Goal: Task Accomplishment & Management: Complete application form

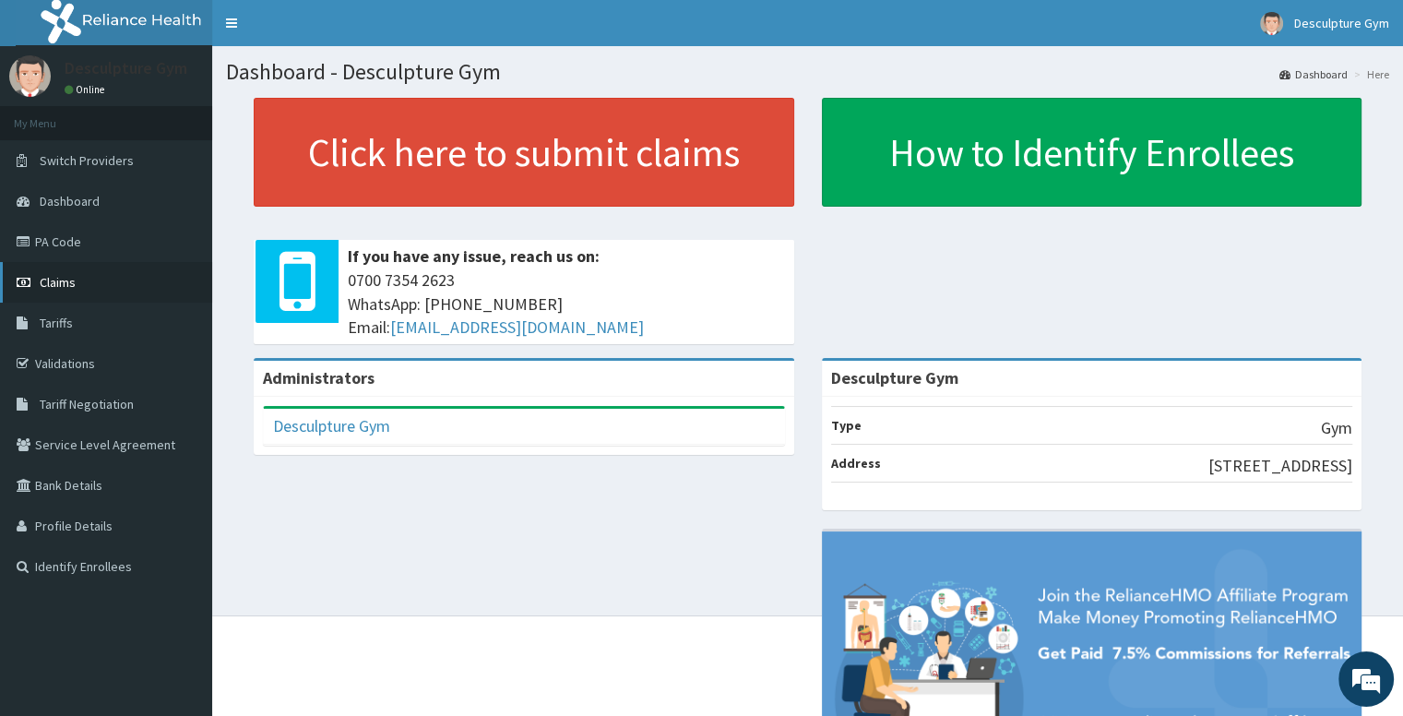
click at [93, 274] on link "Claims" at bounding box center [106, 282] width 212 height 41
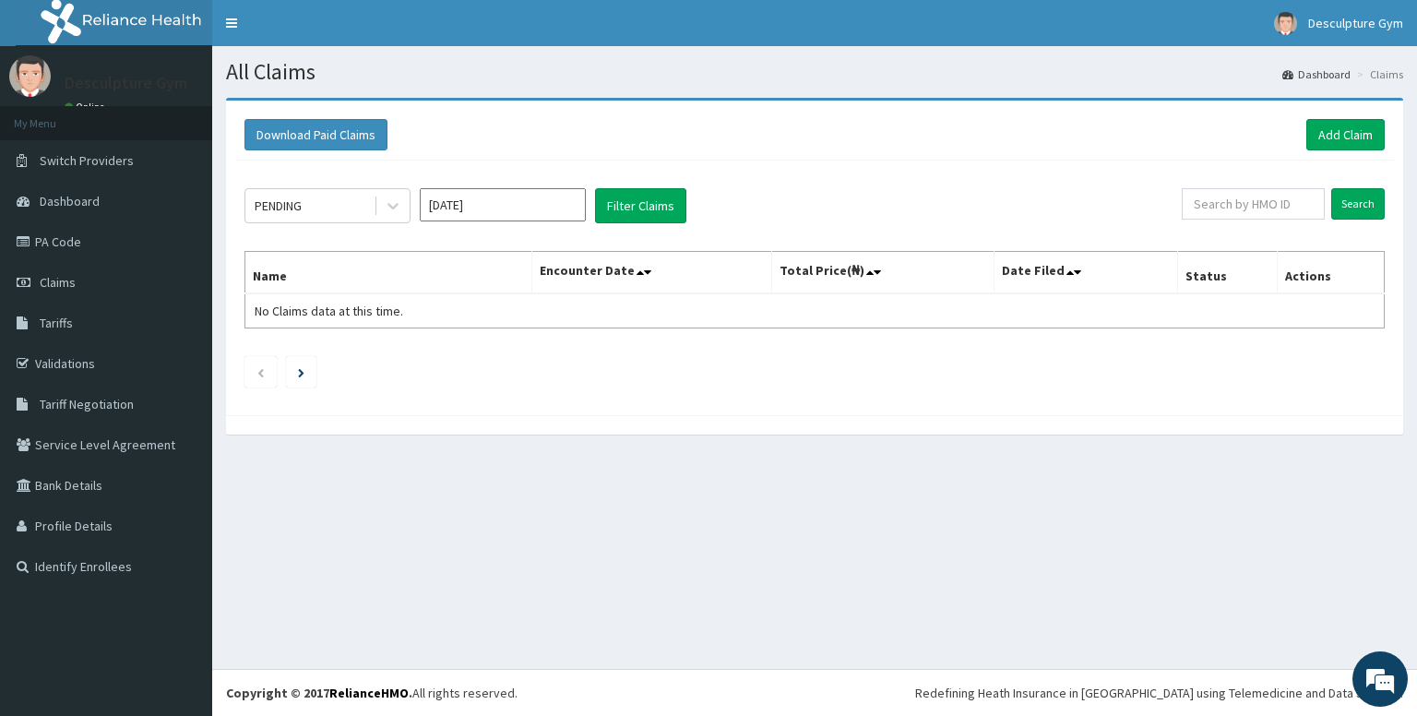
click at [1325, 112] on div "Download Paid Claims Add Claim" at bounding box center [814, 135] width 1159 height 51
click at [1337, 130] on link "Add Claim" at bounding box center [1345, 134] width 78 height 31
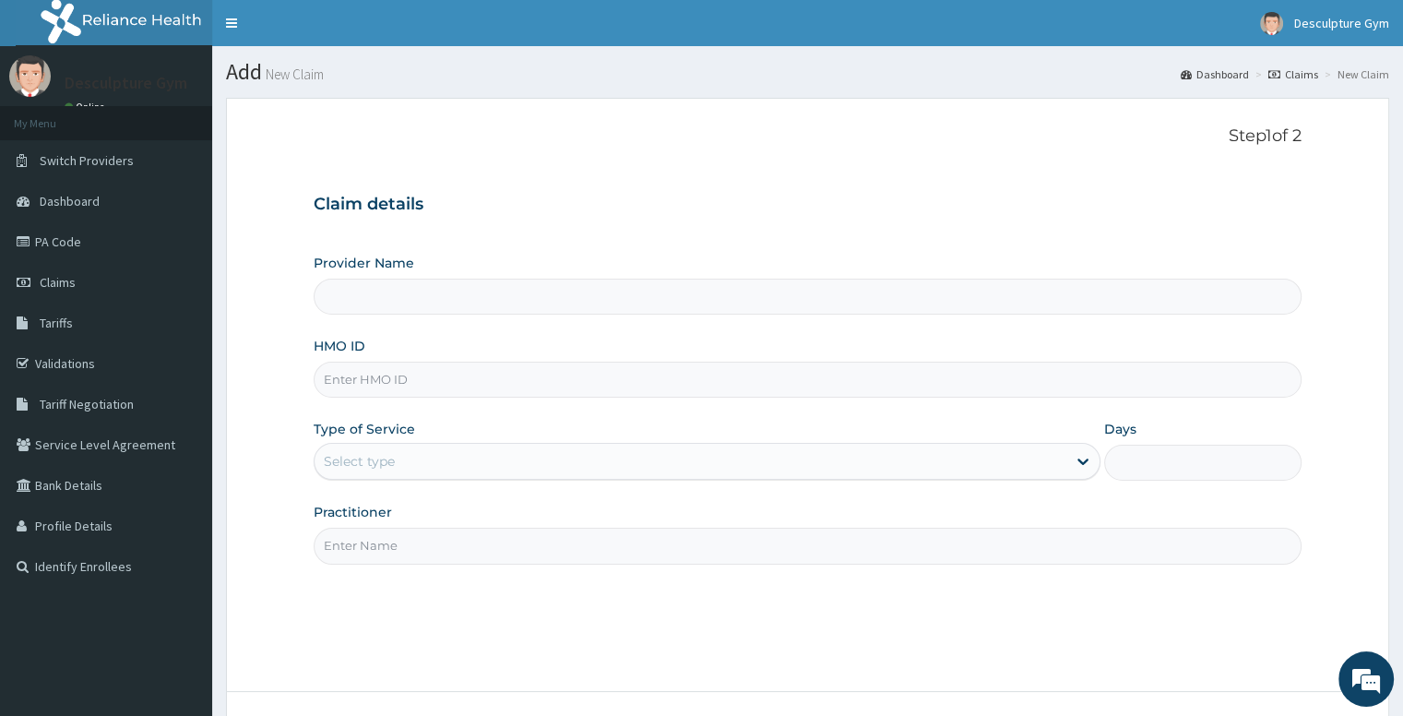
type input "Desculpture Gym"
type input "1"
click at [710, 381] on input "HMO ID" at bounding box center [807, 380] width 987 height 36
type input "HOG/10018/A"
click at [768, 544] on input "Practitioner" at bounding box center [807, 546] width 987 height 36
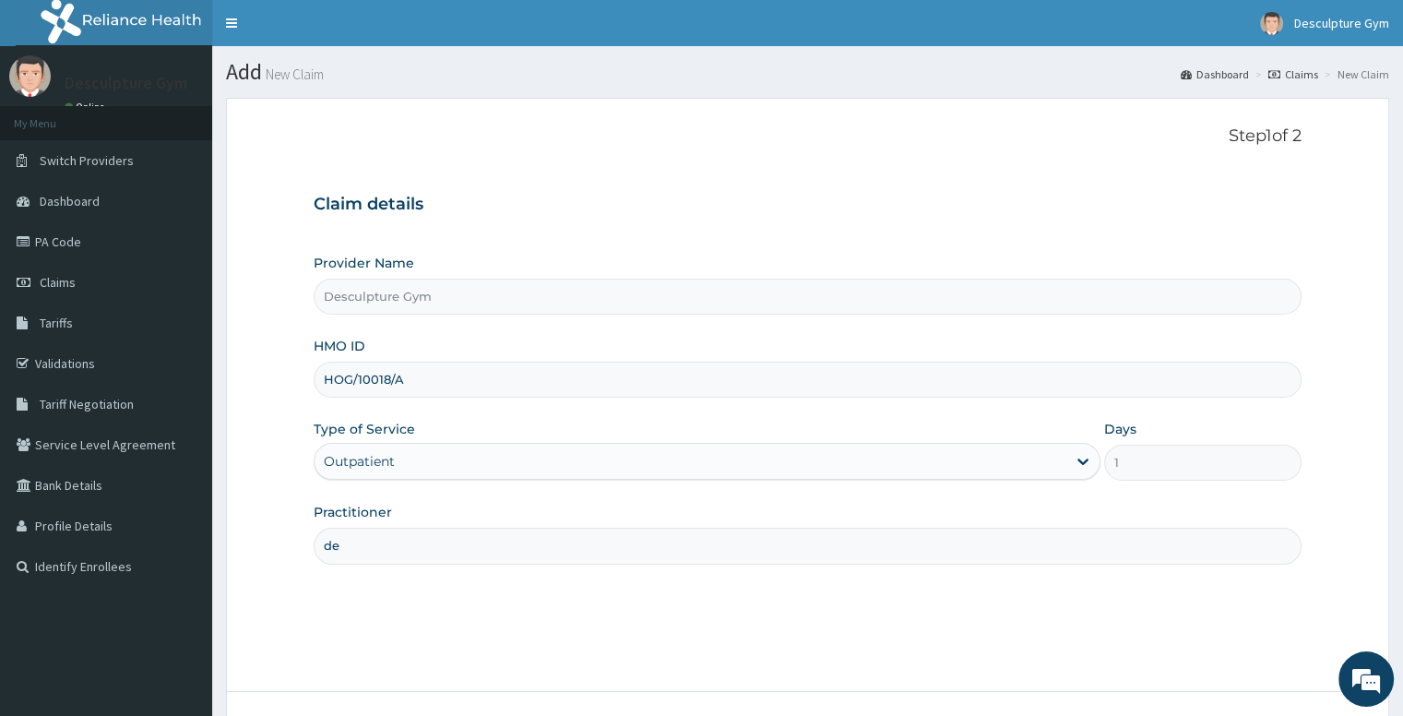
type input "d"
type input "Wealthy Ibanga Udom-Abasi"
click at [1099, 629] on div "Step 1 of 2 Claim details Provider Name Desculpture Gym HMO ID HOG/10018/A Type…" at bounding box center [807, 394] width 987 height 537
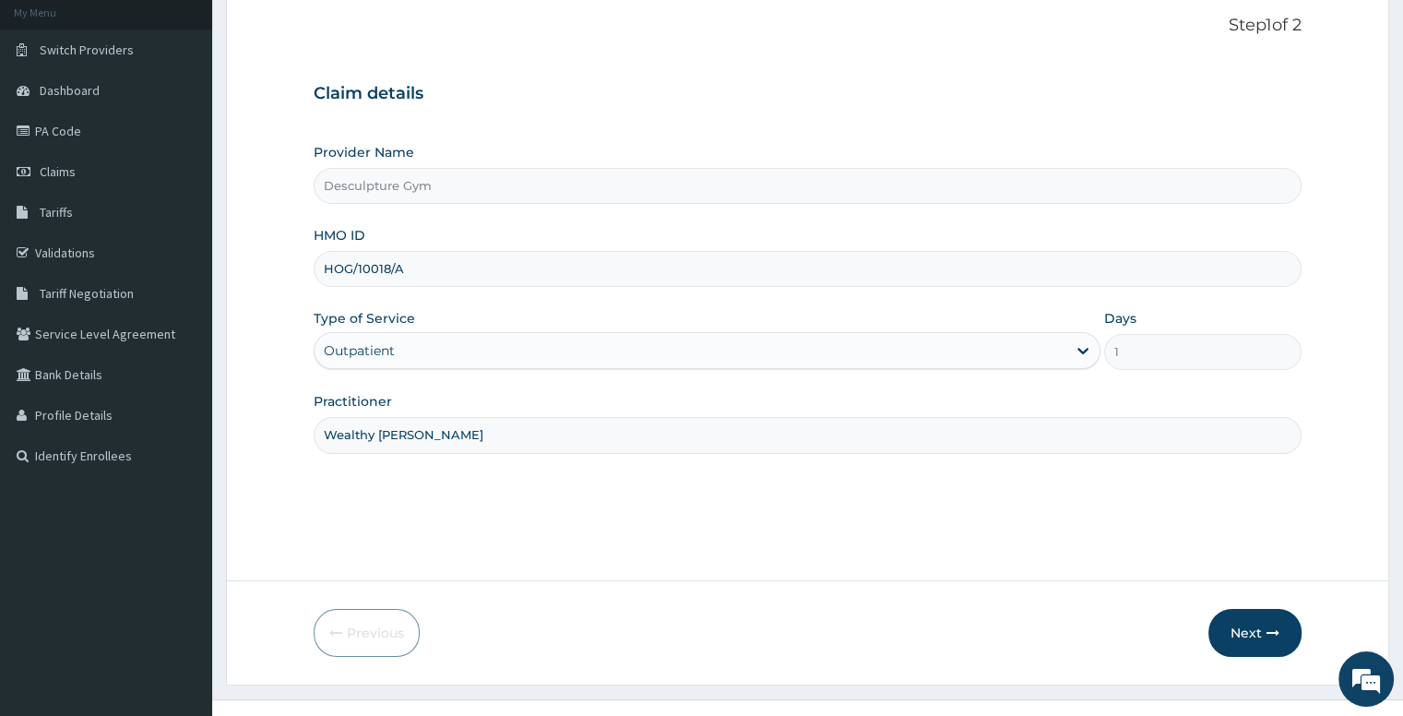
scroll to position [140, 0]
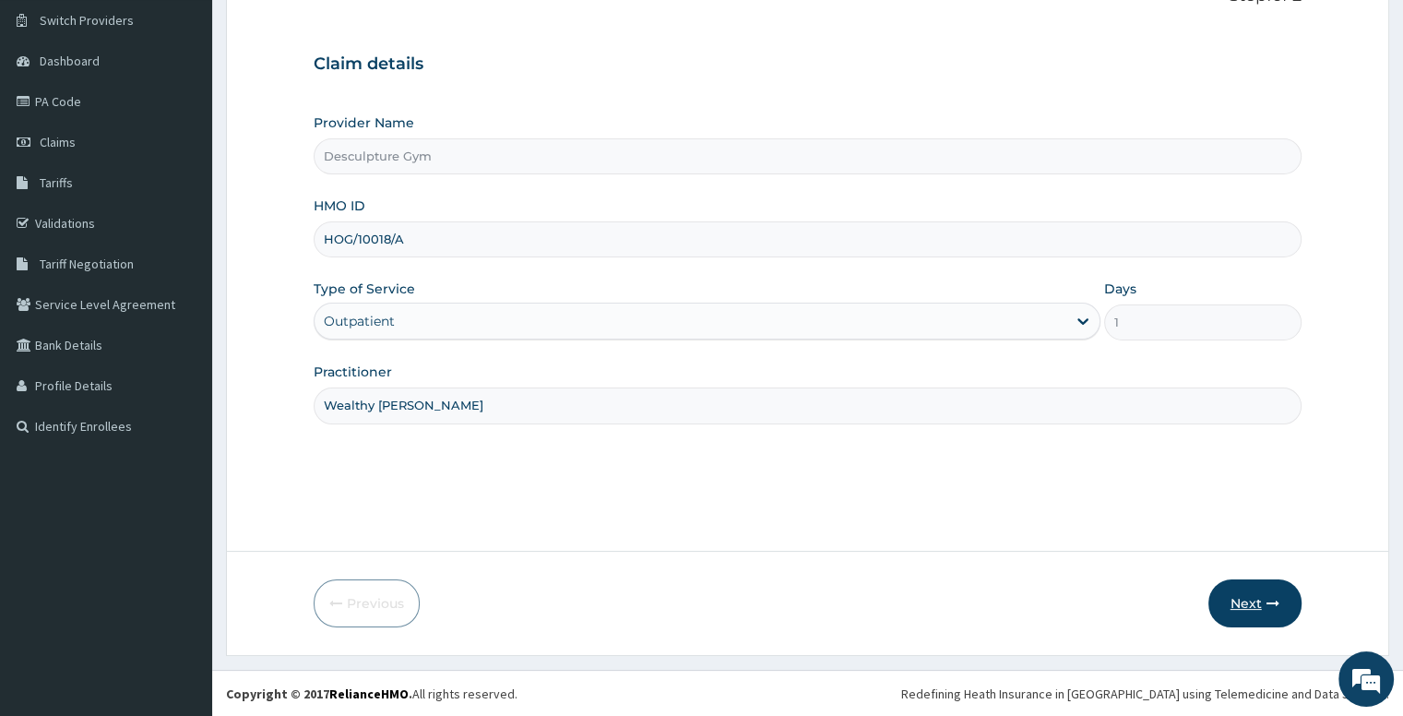
click at [1249, 605] on button "Next" at bounding box center [1254, 603] width 93 height 48
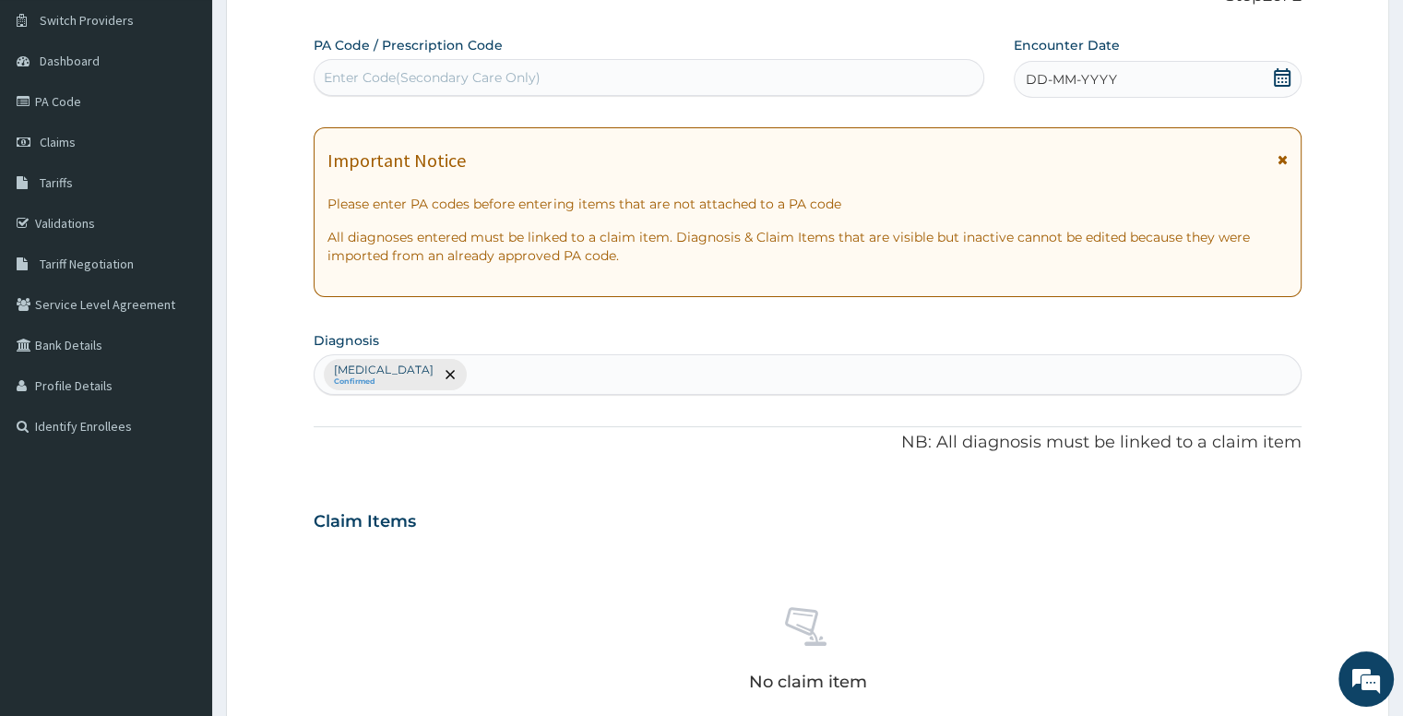
click at [1281, 160] on icon at bounding box center [1282, 159] width 10 height 13
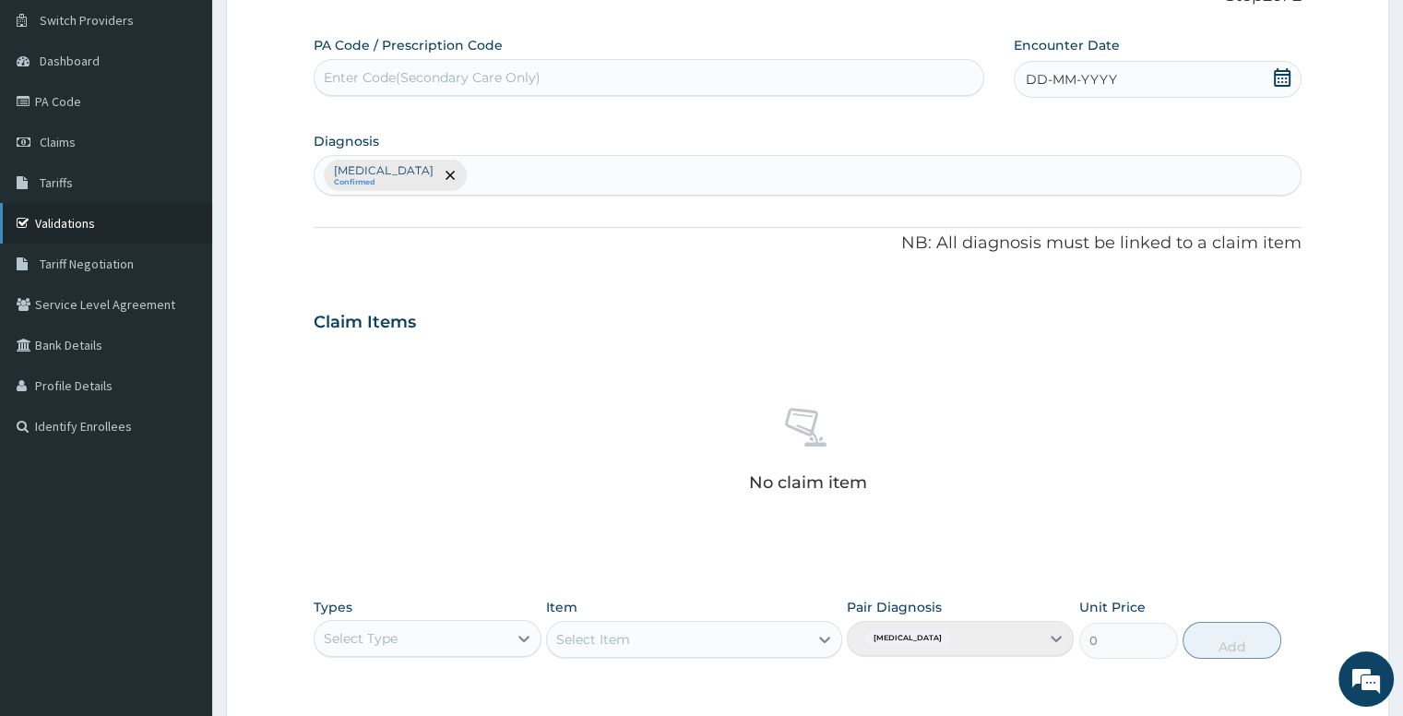
click at [115, 226] on link "Validations" at bounding box center [106, 223] width 212 height 41
